Goal: Transaction & Acquisition: Purchase product/service

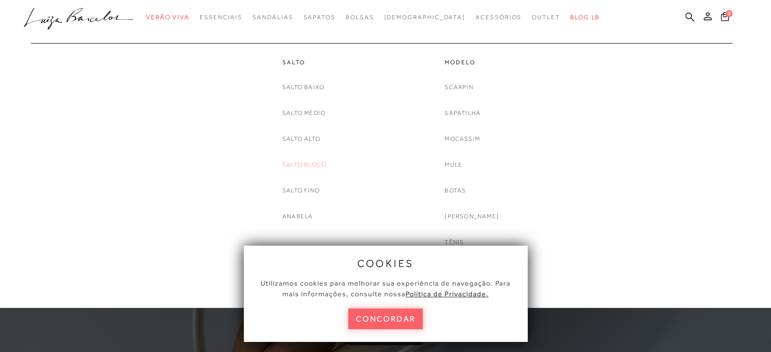
click at [321, 170] on link "Salto Bloco" at bounding box center [304, 165] width 44 height 11
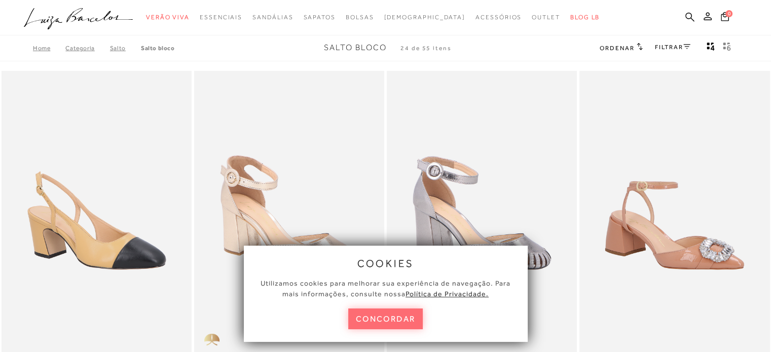
click at [401, 318] on button "concordar" at bounding box center [385, 319] width 75 height 21
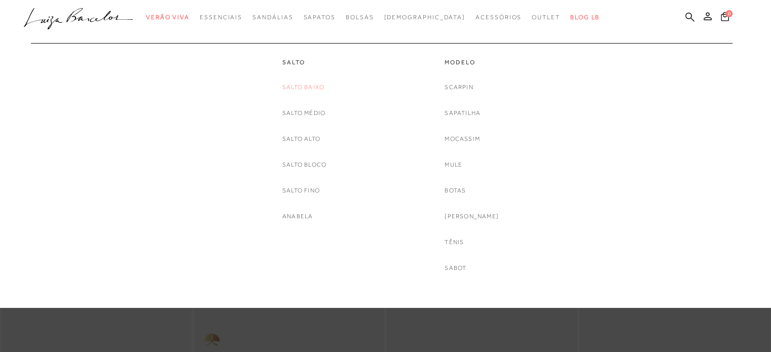
click at [304, 92] on link "Salto Baixo" at bounding box center [303, 87] width 42 height 11
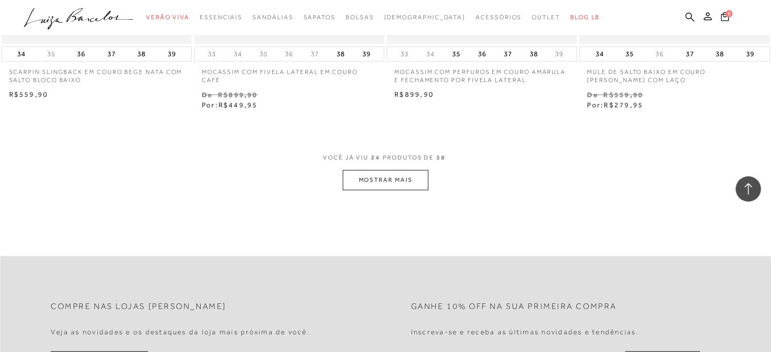
scroll to position [2104, 0]
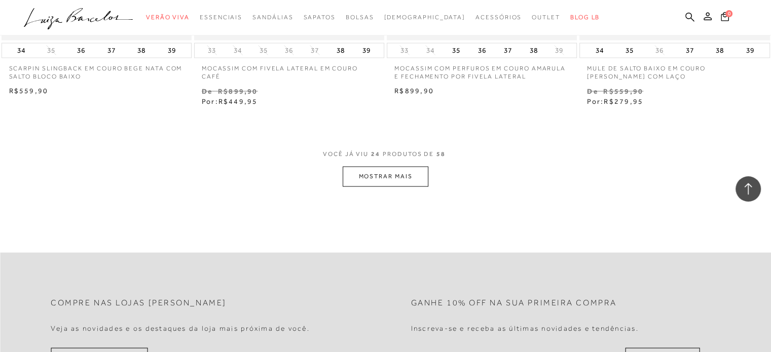
click at [414, 176] on button "MOSTRAR MAIS" at bounding box center [385, 177] width 85 height 20
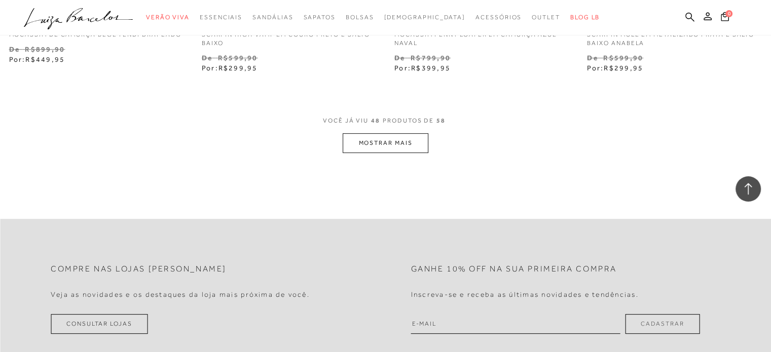
scroll to position [4281, 0]
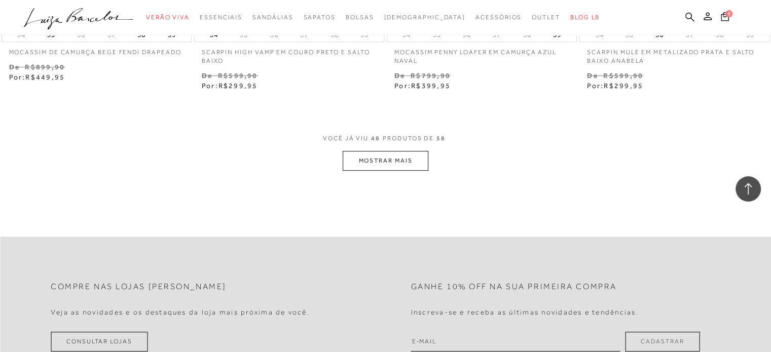
click at [416, 162] on button "MOSTRAR MAIS" at bounding box center [385, 161] width 85 height 20
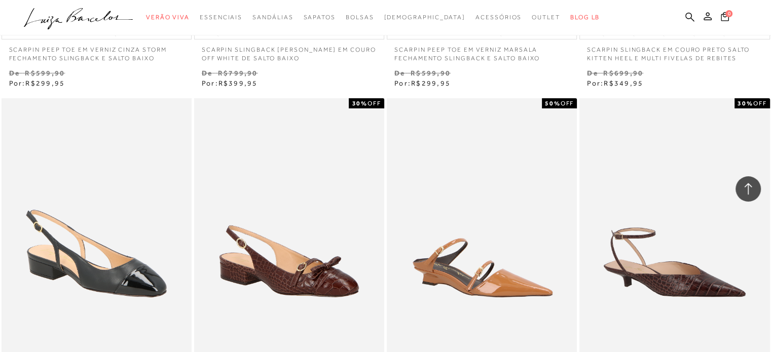
scroll to position [608, 0]
